Goal: Find specific page/section: Find specific page/section

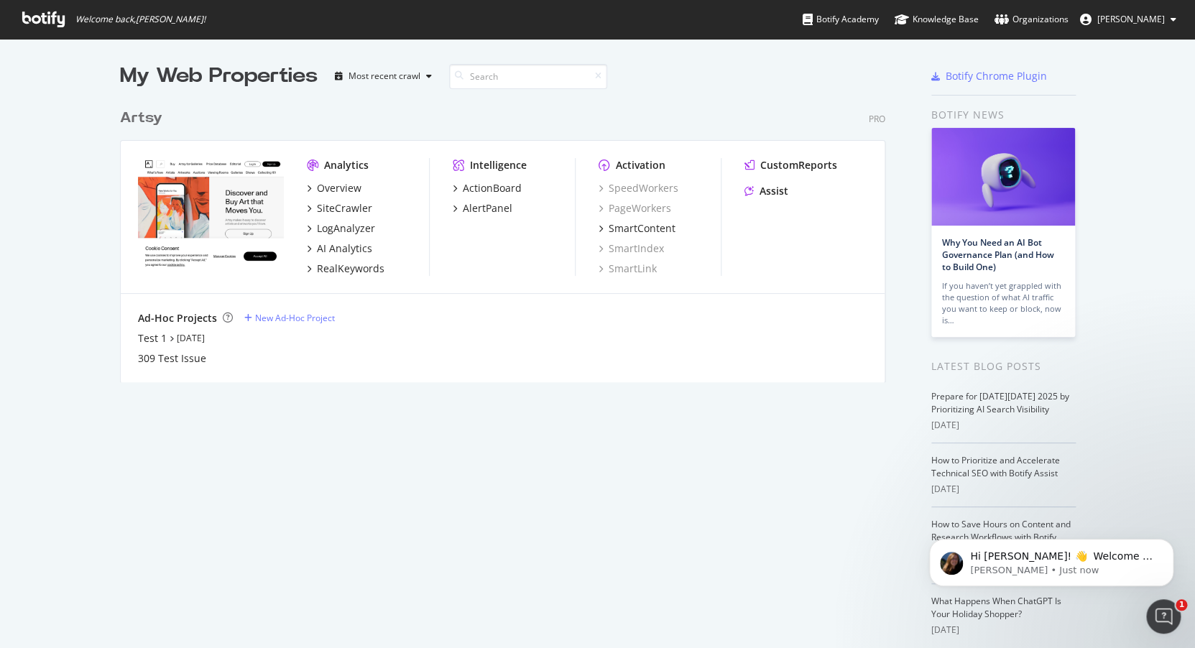
click at [151, 116] on div "Artsy" at bounding box center [141, 118] width 42 height 21
